Goal: Check status

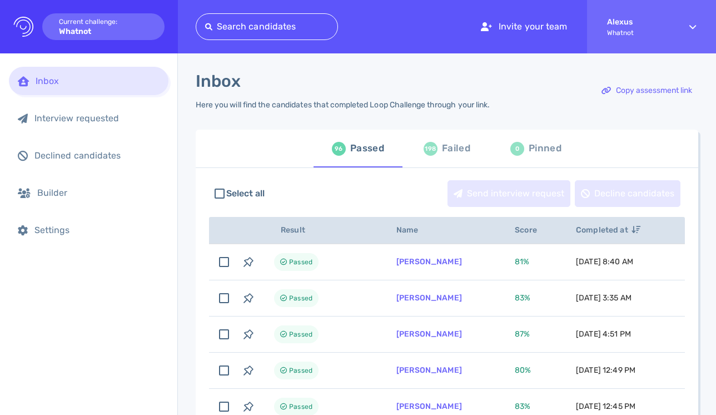
scroll to position [11, 0]
click at [436, 155] on div "199 Failed" at bounding box center [447, 148] width 47 height 31
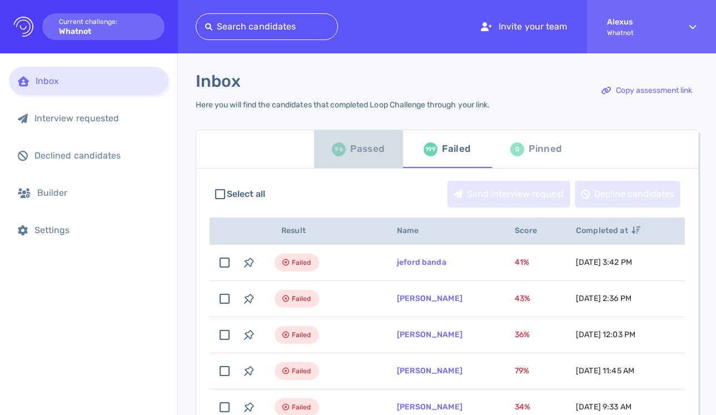
click at [367, 159] on div "96 Passed" at bounding box center [358, 148] width 52 height 31
